Goal: Task Accomplishment & Management: Complete application form

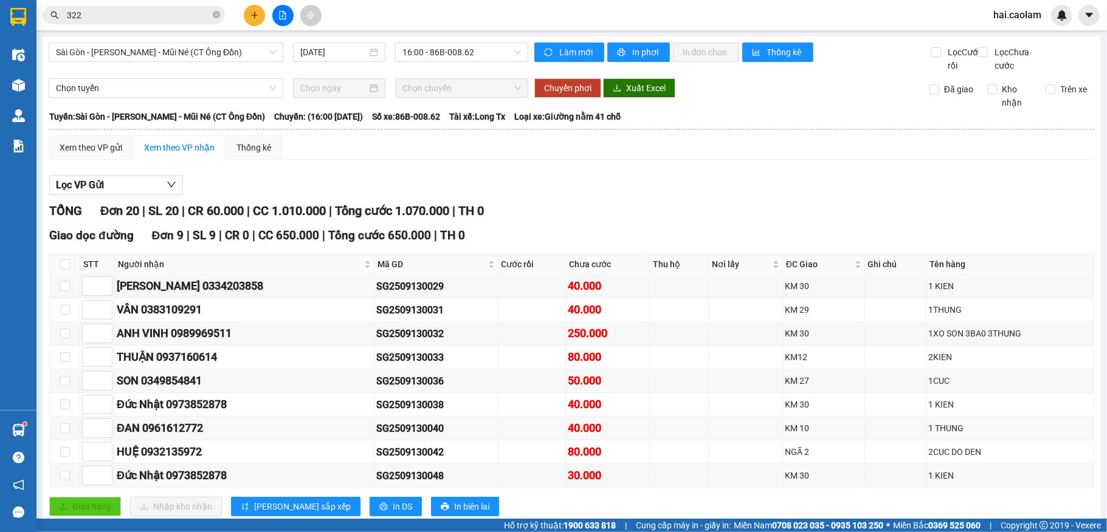
click at [250, 13] on icon "plus" at bounding box center [254, 15] width 9 height 9
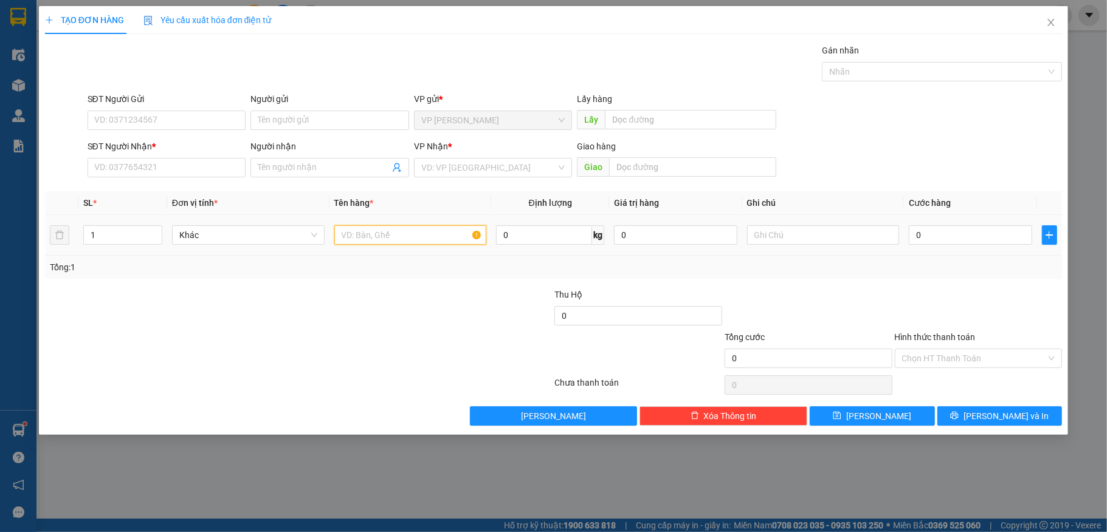
click at [433, 239] on input "text" at bounding box center [410, 234] width 153 height 19
type input "1 xe máy 86"
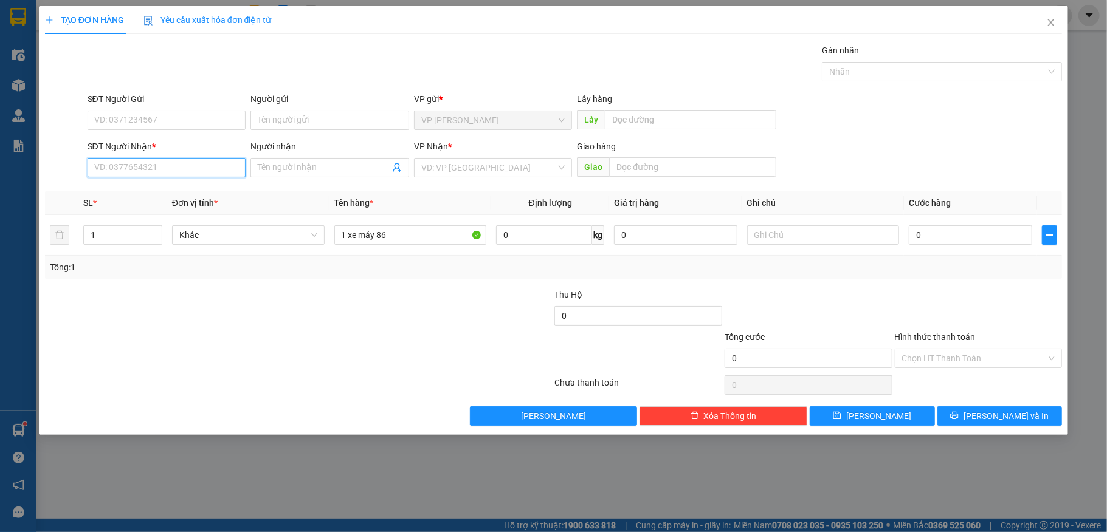
click at [193, 165] on input "SĐT Người Nhận *" at bounding box center [167, 167] width 159 height 19
type input "0356647738"
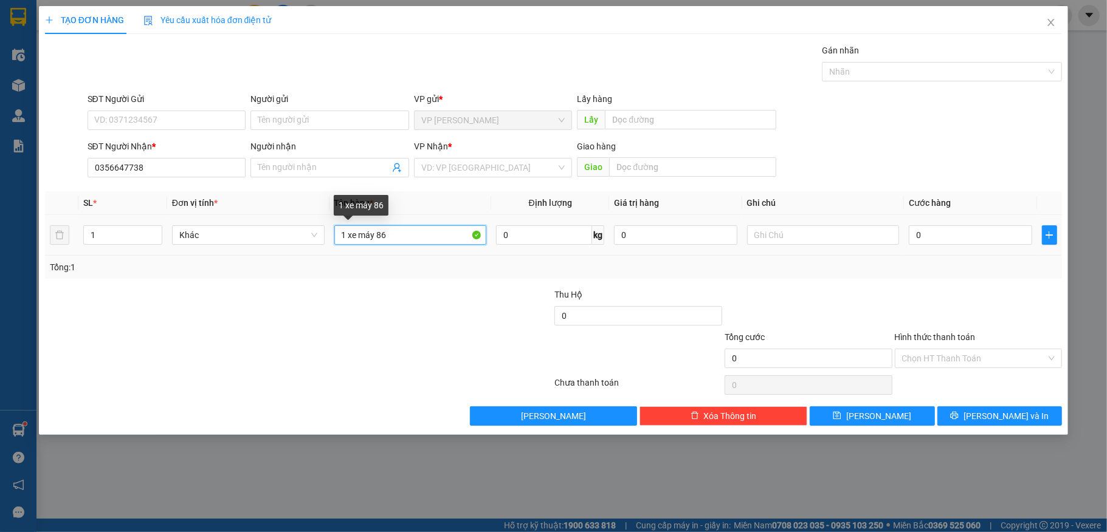
click at [431, 244] on input "1 xe máy 86" at bounding box center [410, 234] width 153 height 19
click at [927, 237] on input "0" at bounding box center [970, 234] width 123 height 19
type input "3"
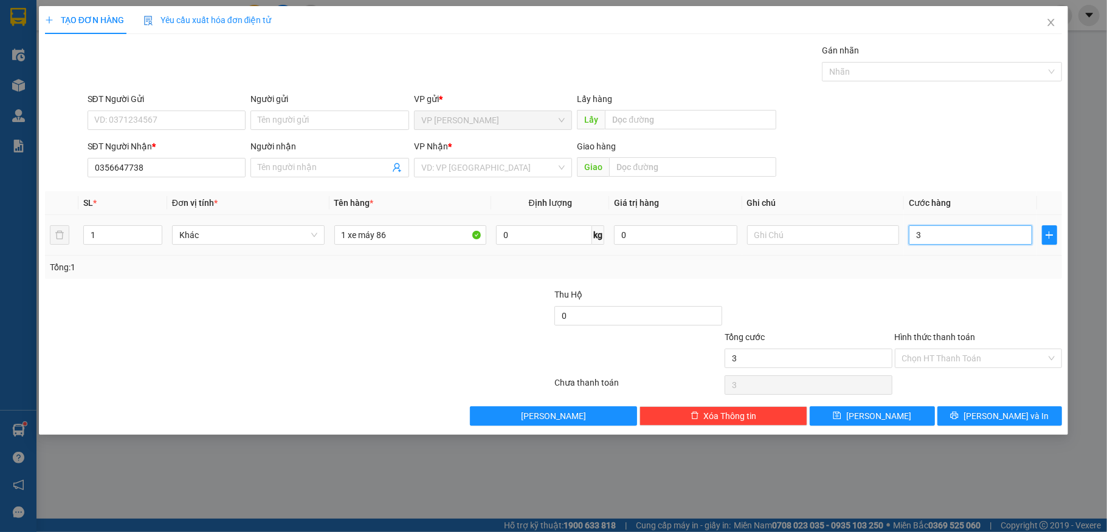
type input "37"
type input "370"
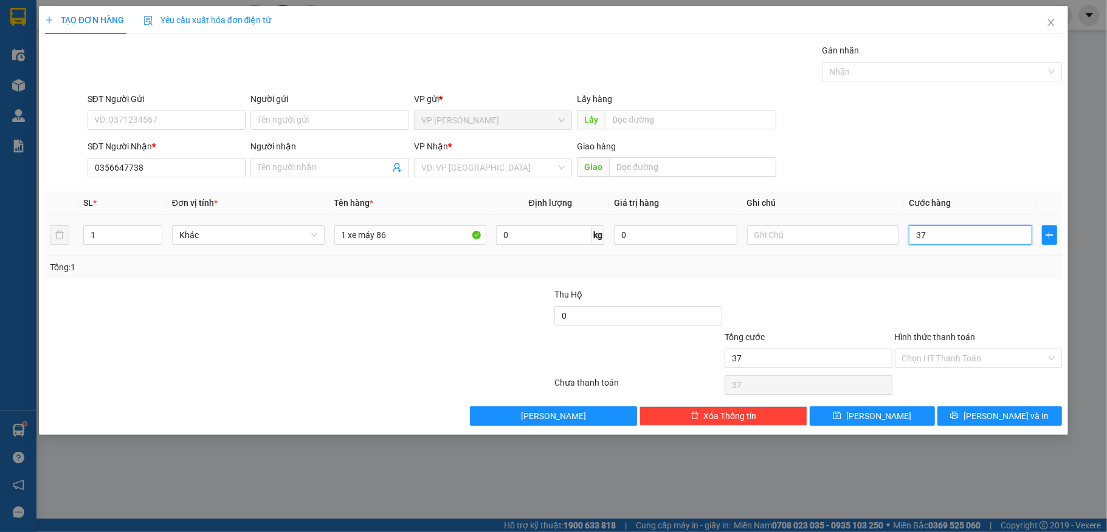
type input "370"
type input "370.000"
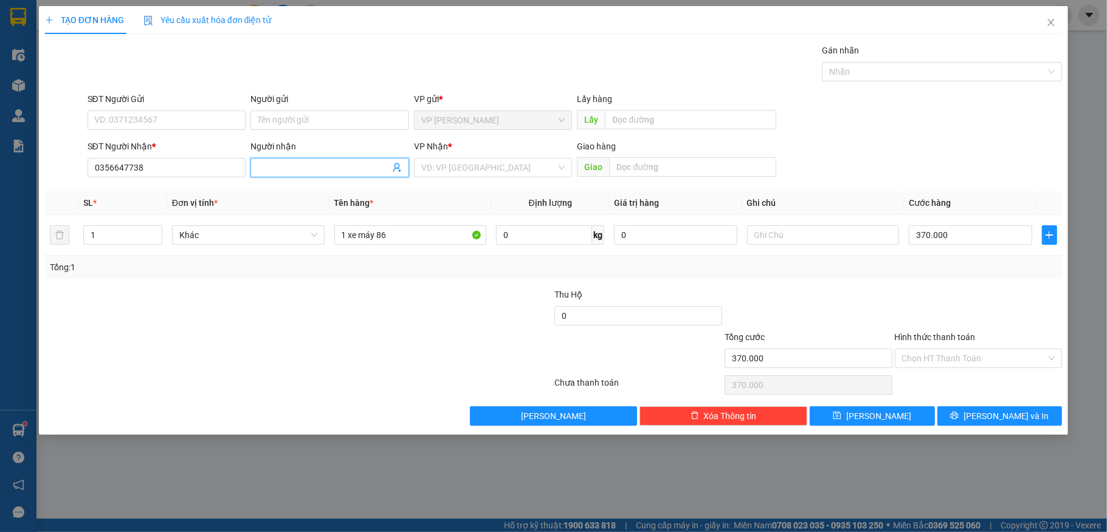
click at [278, 168] on input "Người nhận" at bounding box center [324, 167] width 132 height 13
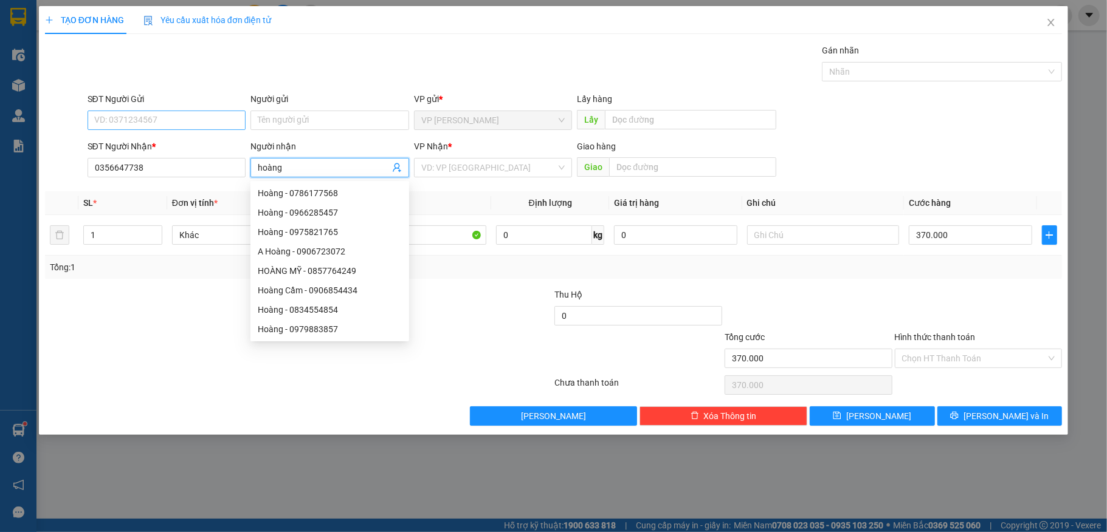
type input "hoàng"
click at [170, 117] on input "SĐT Người Gửi" at bounding box center [167, 120] width 159 height 19
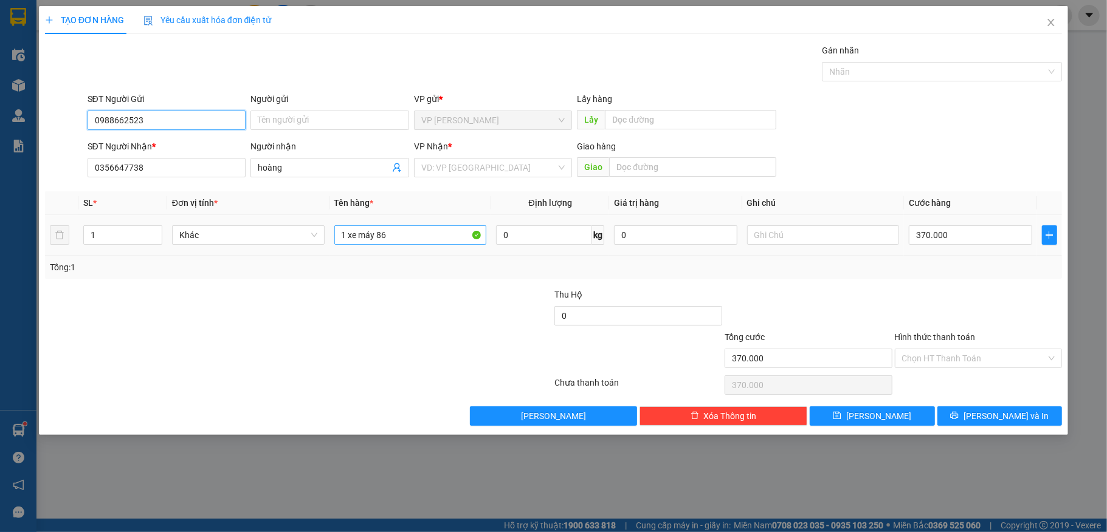
type input "0988662523"
click at [450, 242] on input "1 xe máy 86" at bounding box center [410, 234] width 153 height 19
type input "1 xe máy 86AA - 12042"
click at [961, 366] on input "Hình thức thanh toán" at bounding box center [974, 358] width 145 height 18
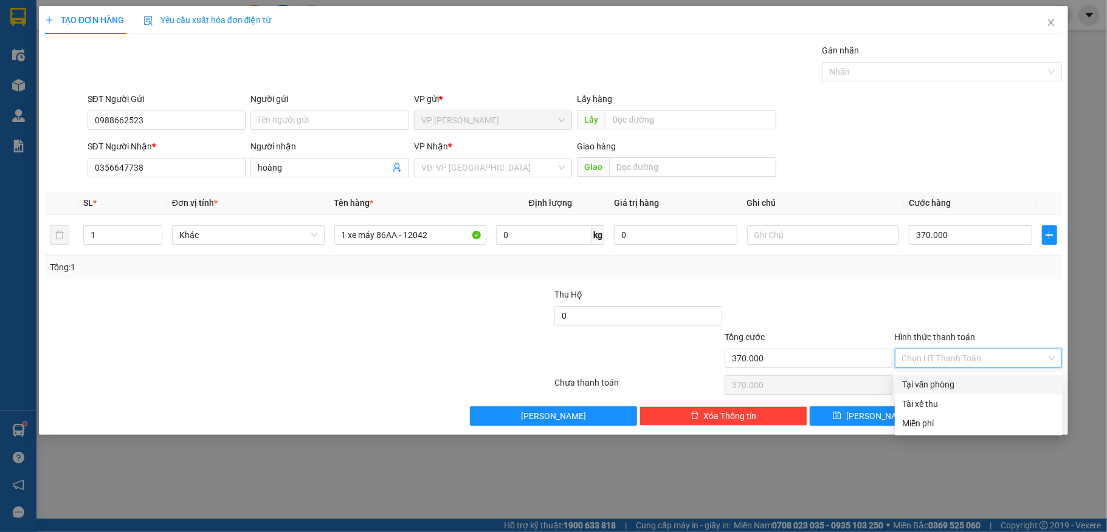
click at [960, 384] on div "Tại văn phòng" at bounding box center [978, 384] width 153 height 13
type input "0"
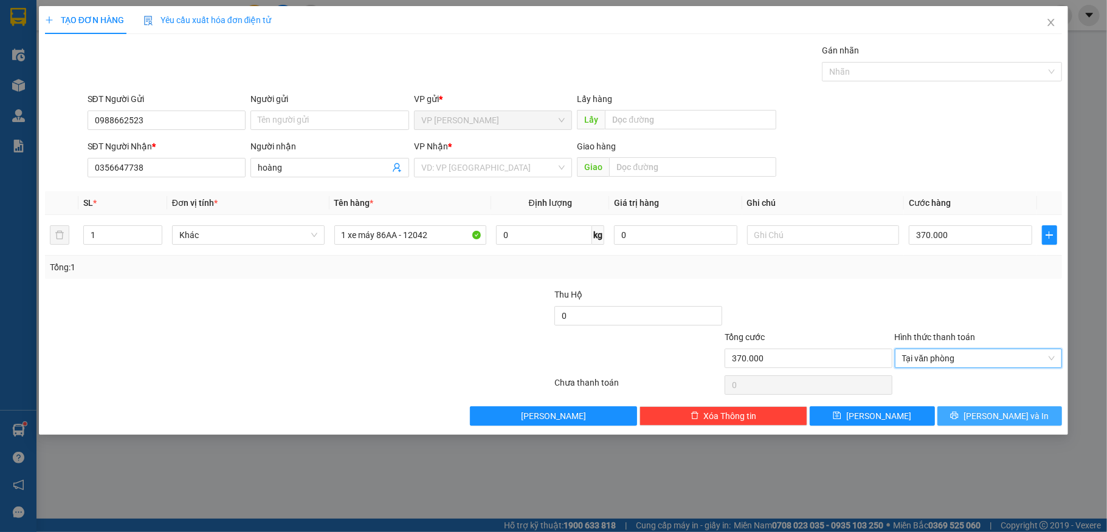
click at [958, 421] on button "[PERSON_NAME] và In" at bounding box center [999, 416] width 125 height 19
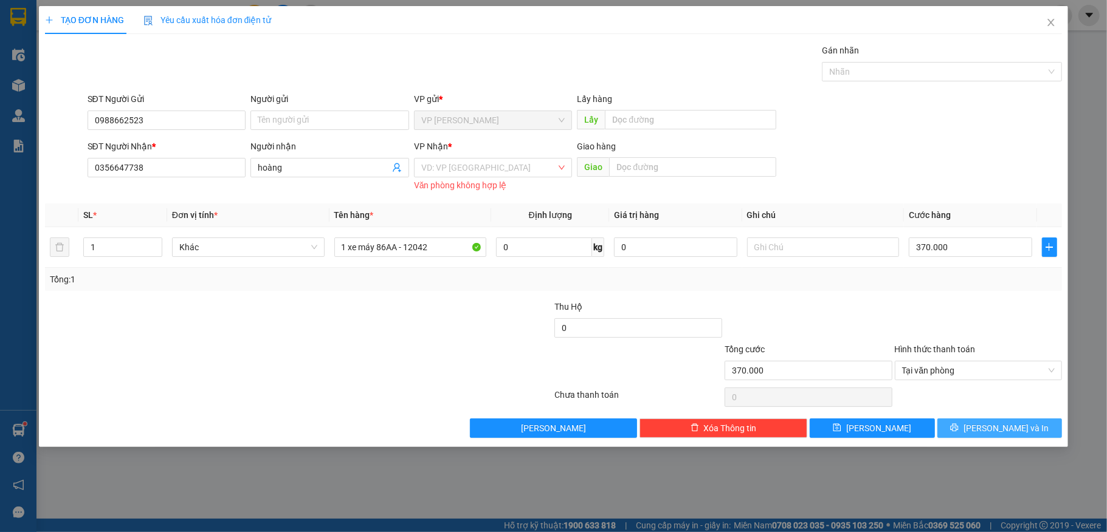
drag, startPoint x: 557, startPoint y: 169, endPoint x: 554, endPoint y: 178, distance: 9.4
click at [555, 169] on div "VD: VP [GEOGRAPHIC_DATA]" at bounding box center [493, 167] width 159 height 19
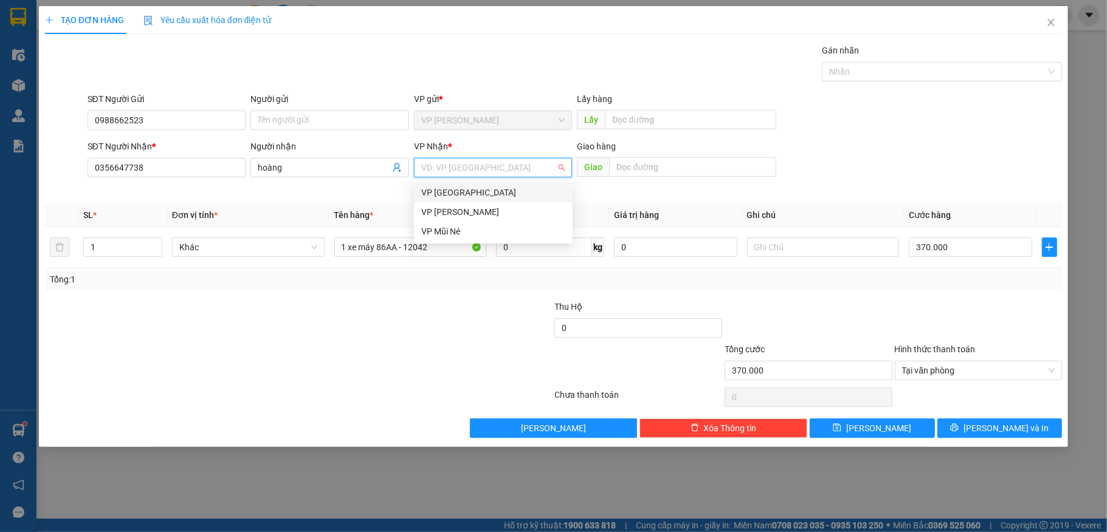
click at [507, 188] on div "VP [GEOGRAPHIC_DATA]" at bounding box center [493, 192] width 144 height 13
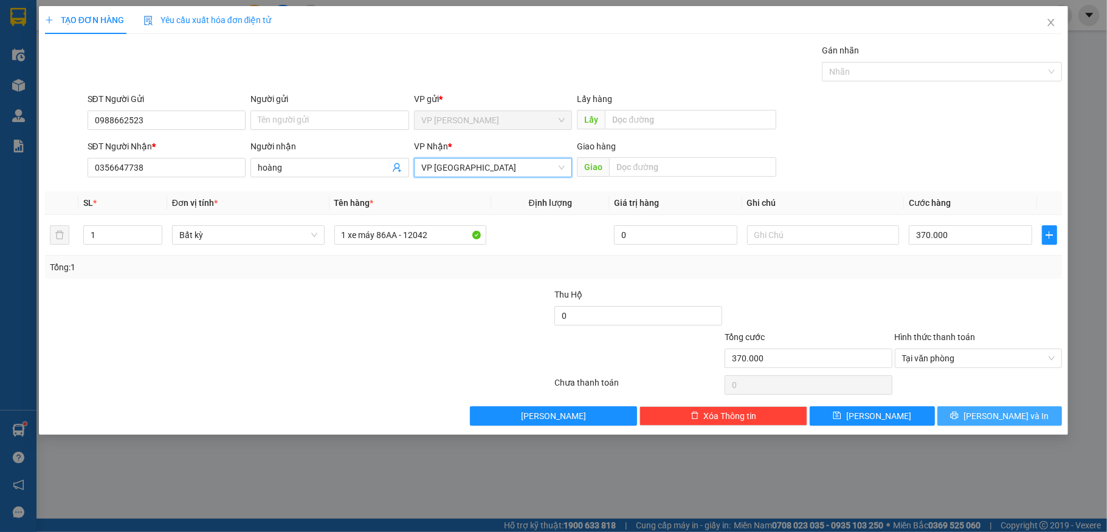
click at [1014, 416] on span "[PERSON_NAME] và In" at bounding box center [1005, 416] width 85 height 13
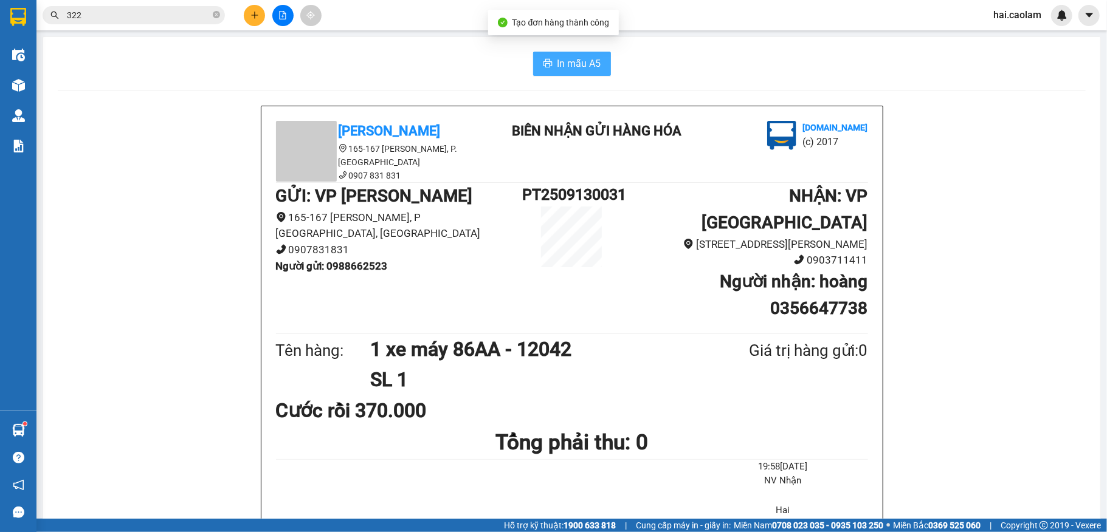
click at [559, 69] on span "In mẫu A5" at bounding box center [579, 63] width 44 height 15
